Goal: Information Seeking & Learning: Learn about a topic

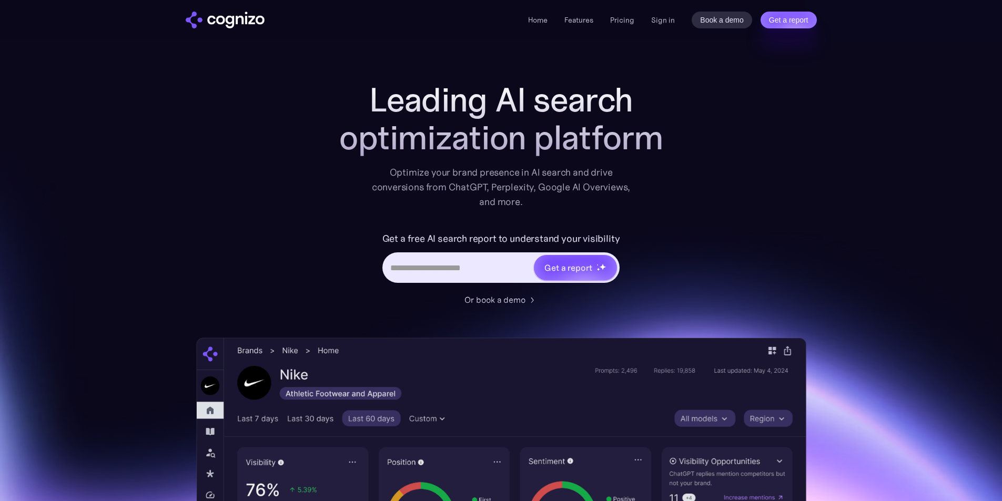
click at [617, 26] on li "Pricing" at bounding box center [622, 20] width 24 height 13
click at [629, 19] on link "Pricing" at bounding box center [622, 19] width 24 height 9
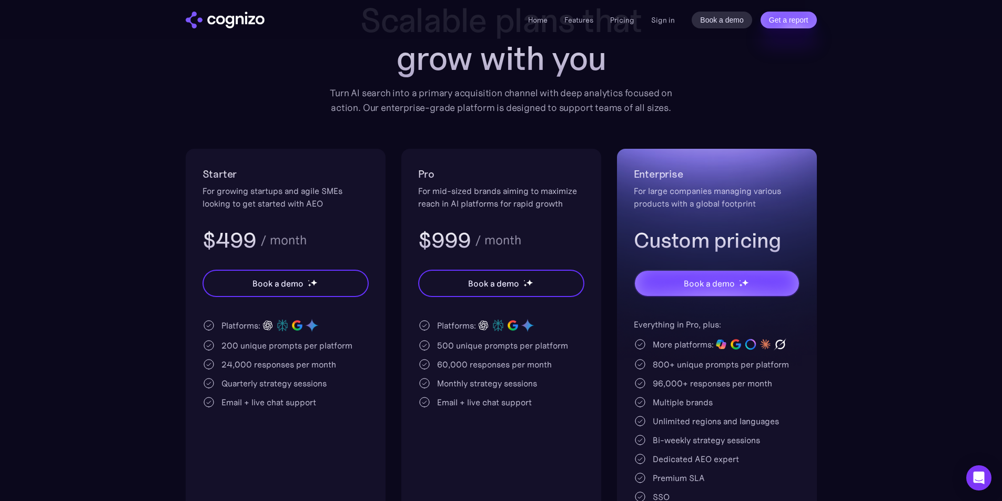
scroll to position [105, 0]
